Goal: Task Accomplishment & Management: Complete application form

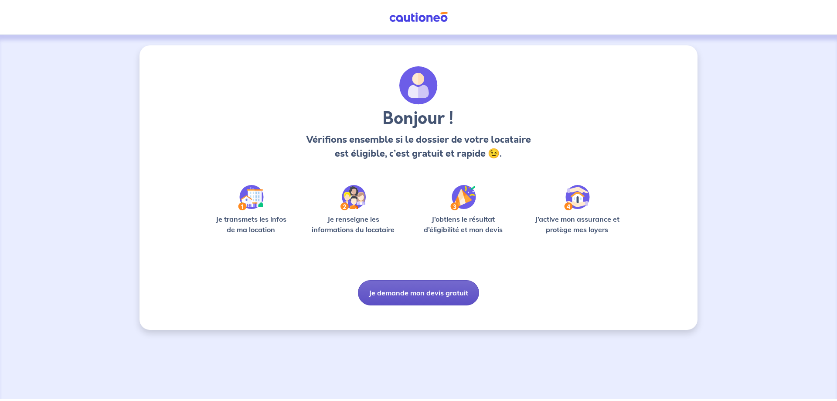
click at [436, 295] on button "Je demande mon devis gratuit" at bounding box center [418, 292] width 121 height 25
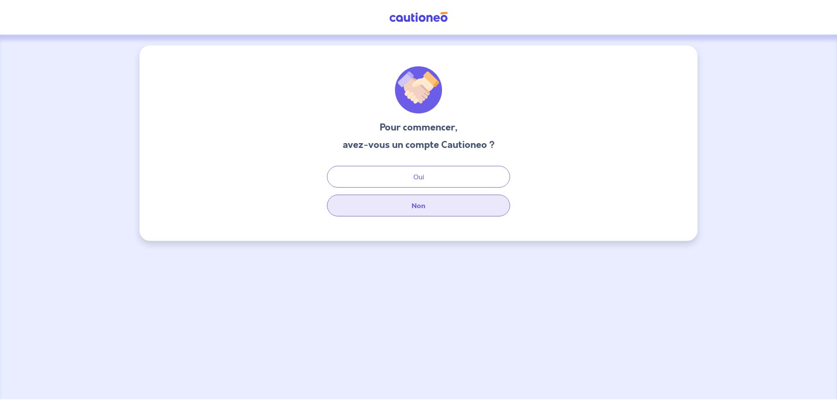
click at [434, 208] on button "Non" at bounding box center [418, 205] width 183 height 22
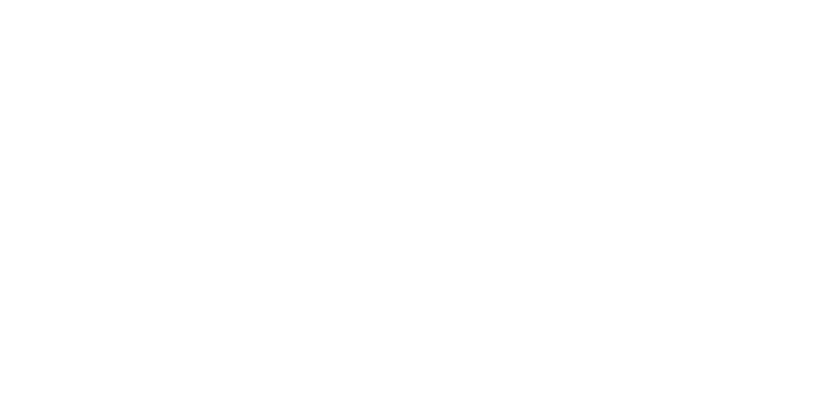
select select "FR"
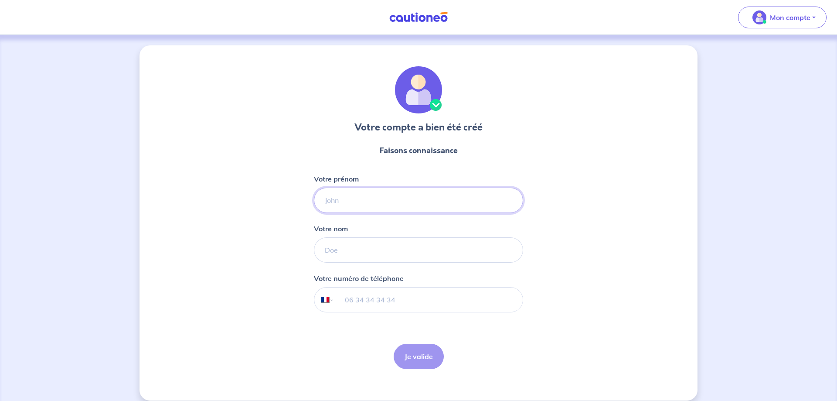
click at [422, 201] on input "Votre prénom" at bounding box center [418, 199] width 209 height 25
type input "[PERSON_NAME]"
click at [424, 253] on input "Votre nom" at bounding box center [418, 249] width 209 height 25
type input "palmérini"
click at [394, 294] on input "tel" at bounding box center [428, 299] width 188 height 24
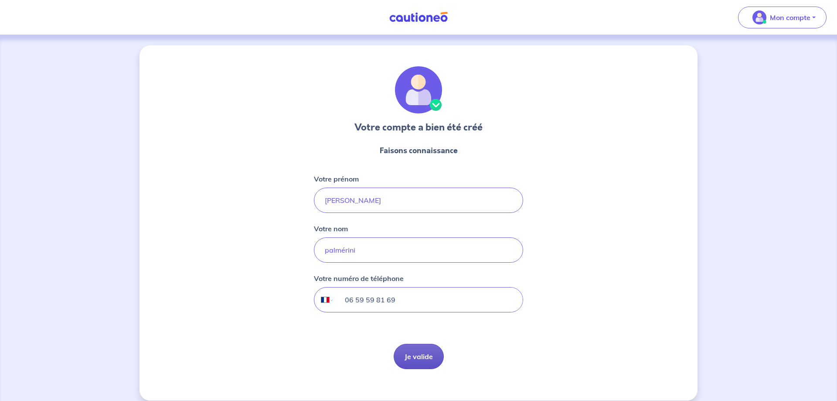
type input "06 59 59 81 69"
click at [407, 357] on button "Je valide" at bounding box center [419, 356] width 50 height 25
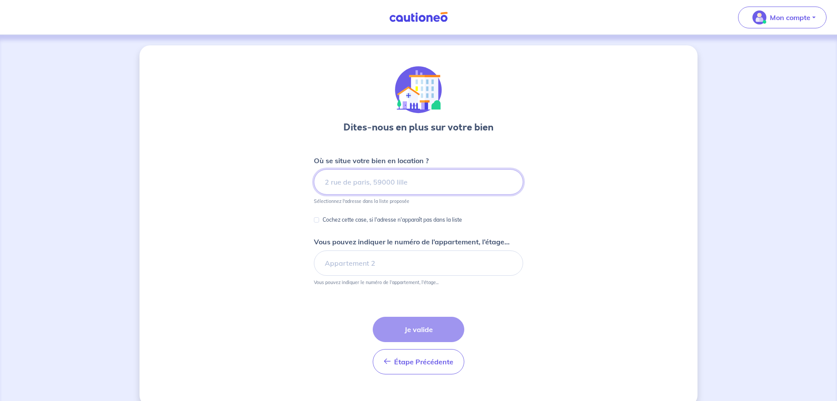
click at [378, 183] on input at bounding box center [418, 181] width 209 height 25
type input "1"
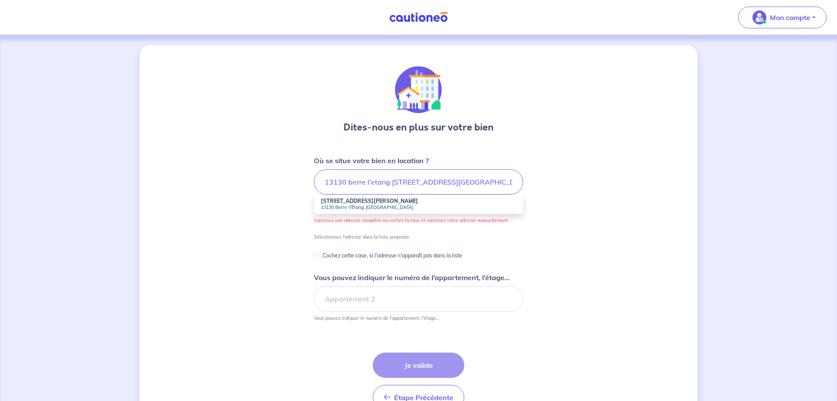
click at [346, 205] on small "13130 Berre-l'Étang, [GEOGRAPHIC_DATA]" at bounding box center [418, 207] width 195 height 6
type input "[STREET_ADDRESS][PERSON_NAME]"
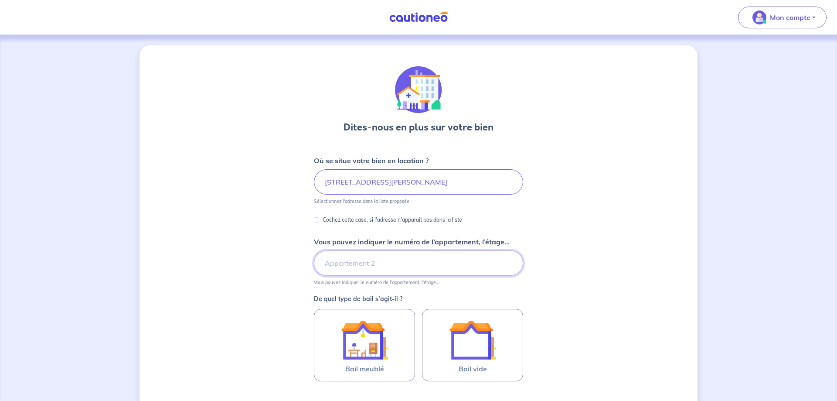
click at [348, 265] on input "Vous pouvez indiquer le numéro de l’appartement, l’étage..." at bounding box center [418, 262] width 209 height 25
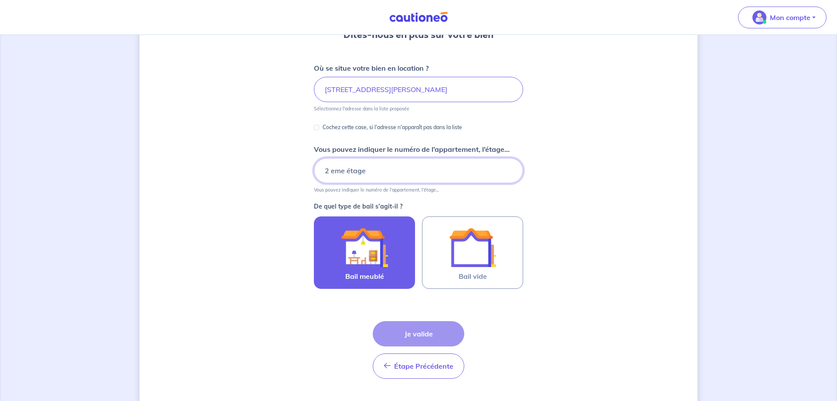
scroll to position [112, 0]
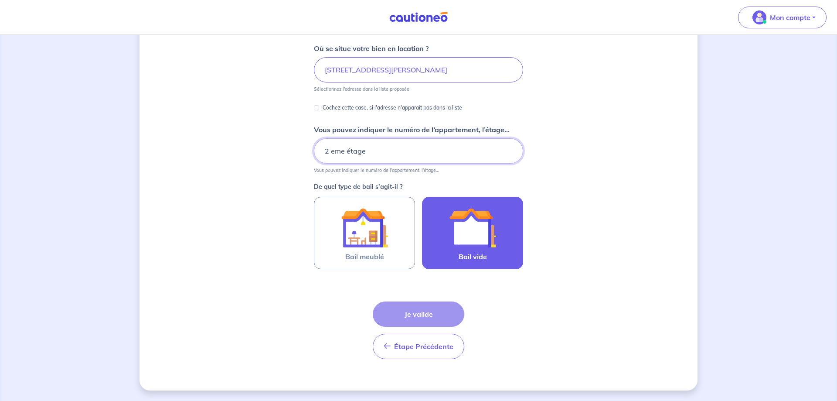
type input "2 eme étage"
click at [501, 237] on div at bounding box center [472, 227] width 79 height 47
click at [0, 0] on input "Bail vide" at bounding box center [0, 0] width 0 height 0
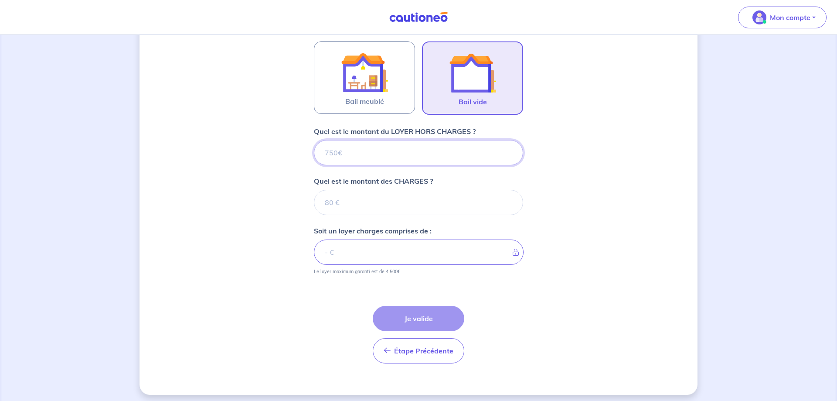
scroll to position [272, 0]
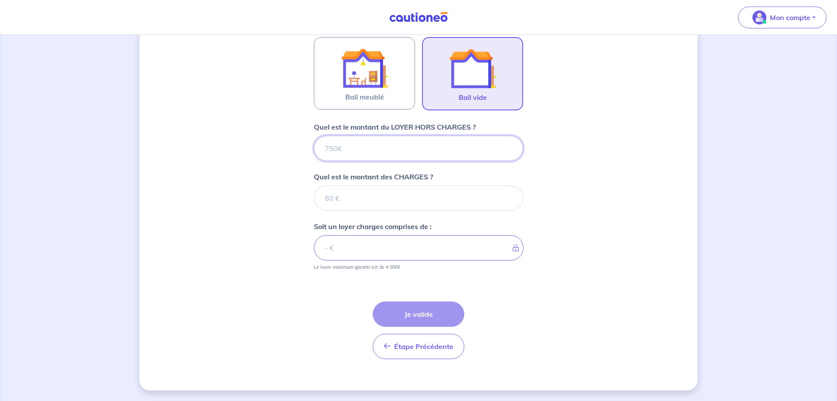
drag, startPoint x: 359, startPoint y: 148, endPoint x: 298, endPoint y: 142, distance: 61.7
click at [314, 142] on input "Quel est le montant du LOYER HORS CHARGES ?" at bounding box center [418, 148] width 209 height 25
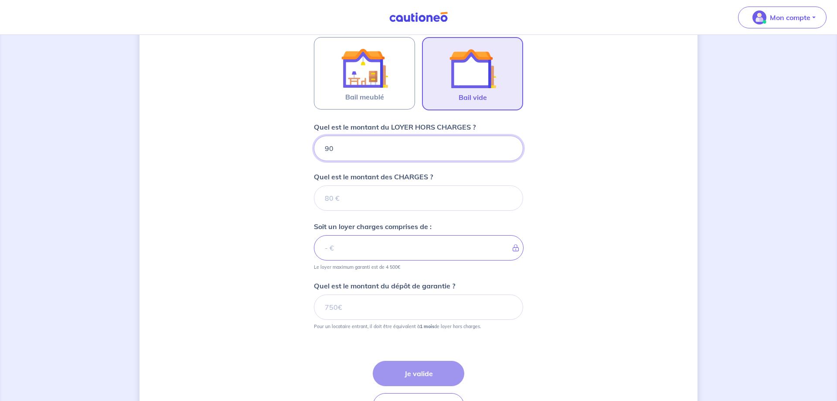
type input "900"
click at [359, 194] on input "Quel est le montant des CHARGES ?" at bounding box center [418, 197] width 209 height 25
type input "160"
type input "1060"
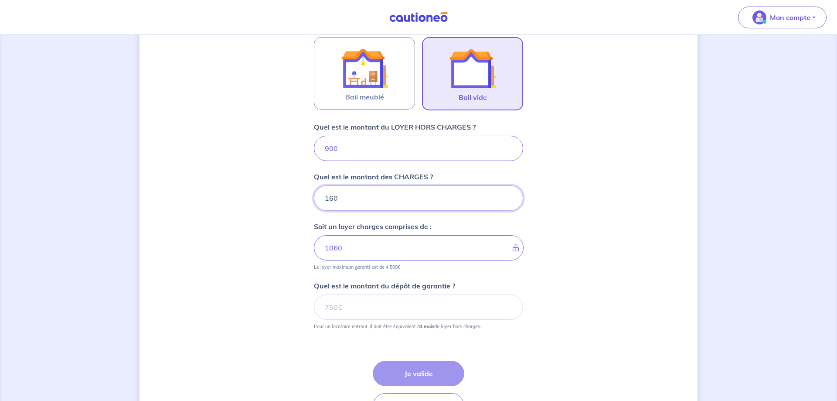
type input "160"
click at [362, 310] on input "Quel est le montant du dépôt de garantie ?" at bounding box center [418, 306] width 209 height 25
drag, startPoint x: 362, startPoint y: 310, endPoint x: 320, endPoint y: 310, distance: 42.7
click at [320, 310] on input "Quel est le montant du dépôt de garantie ?" at bounding box center [418, 306] width 209 height 25
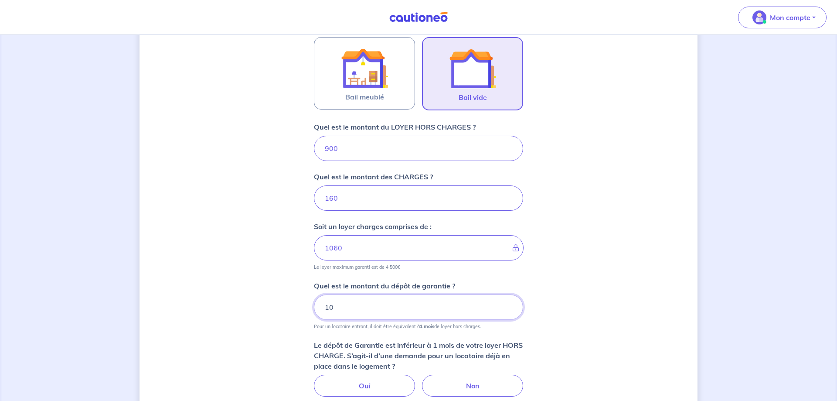
type input "1"
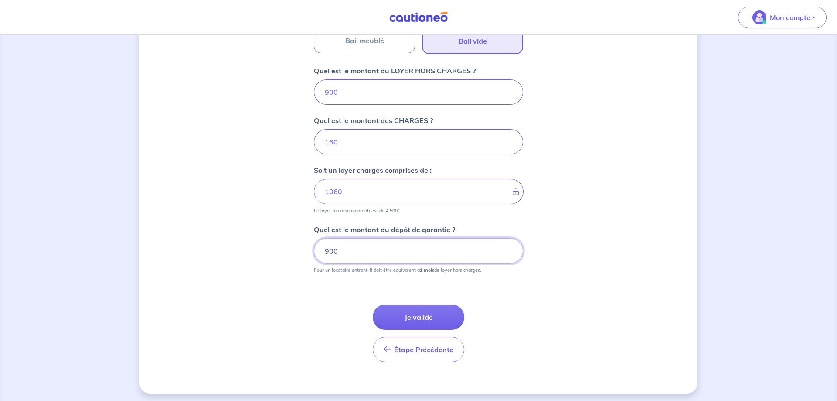
scroll to position [331, 0]
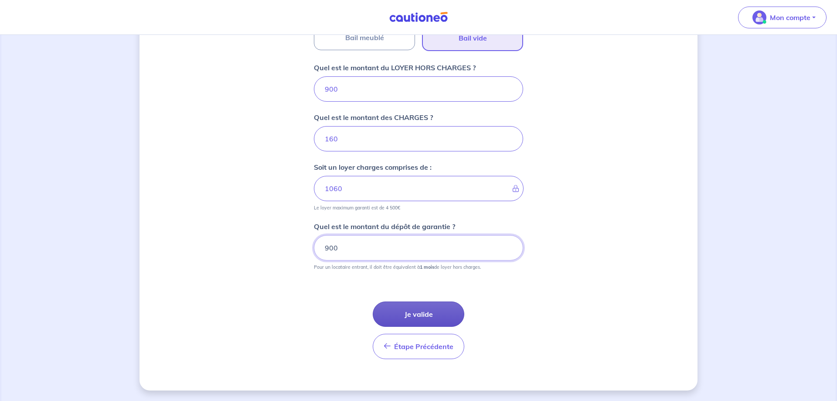
type input "900"
click at [408, 316] on button "Je valide" at bounding box center [419, 313] width 92 height 25
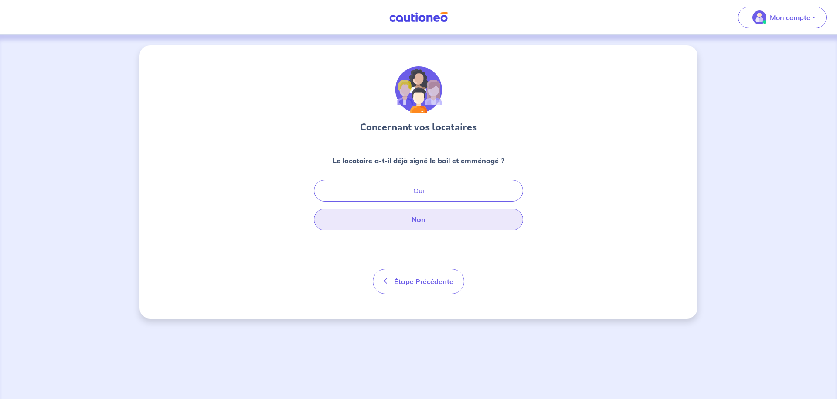
click at [426, 223] on button "Non" at bounding box center [418, 219] width 209 height 22
